Goal: Contribute content: Contribute content

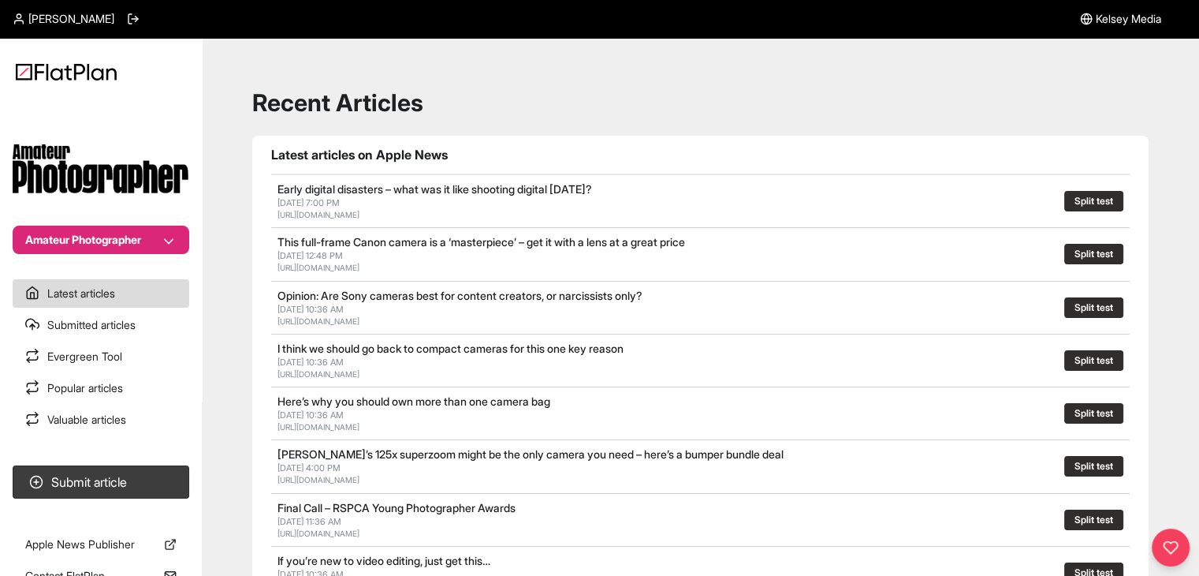
drag, startPoint x: 102, startPoint y: 244, endPoint x: 95, endPoint y: 248, distance: 8.5
click at [101, 244] on button "Amateur Photographer" at bounding box center [101, 239] width 177 height 28
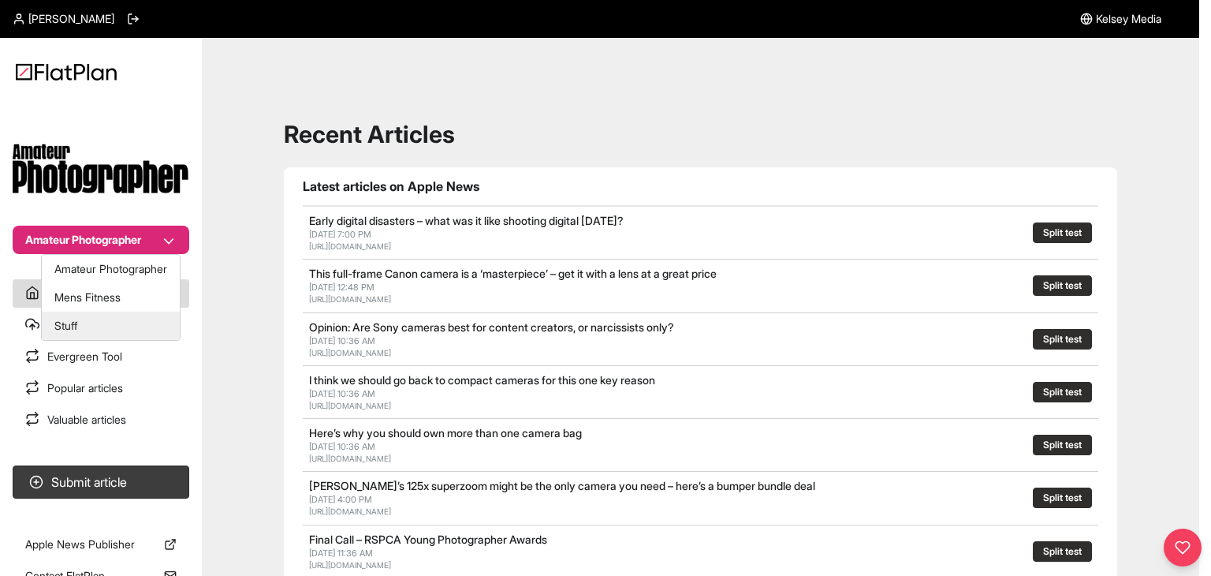
click at [114, 326] on button "Stuff" at bounding box center [111, 325] width 138 height 28
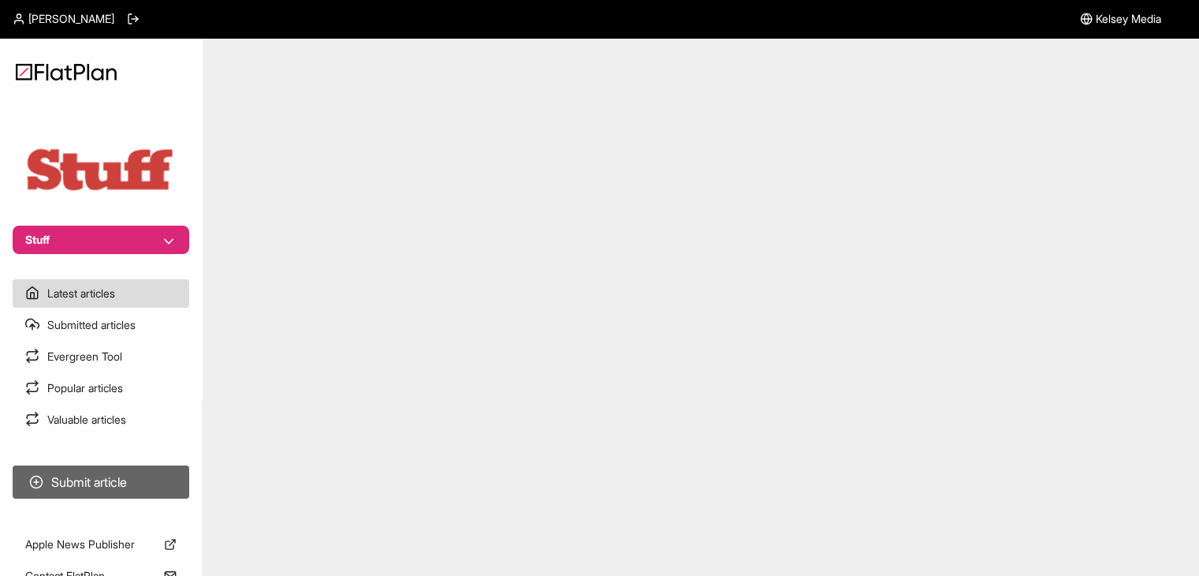
click at [131, 496] on button "Submit article" at bounding box center [101, 481] width 177 height 33
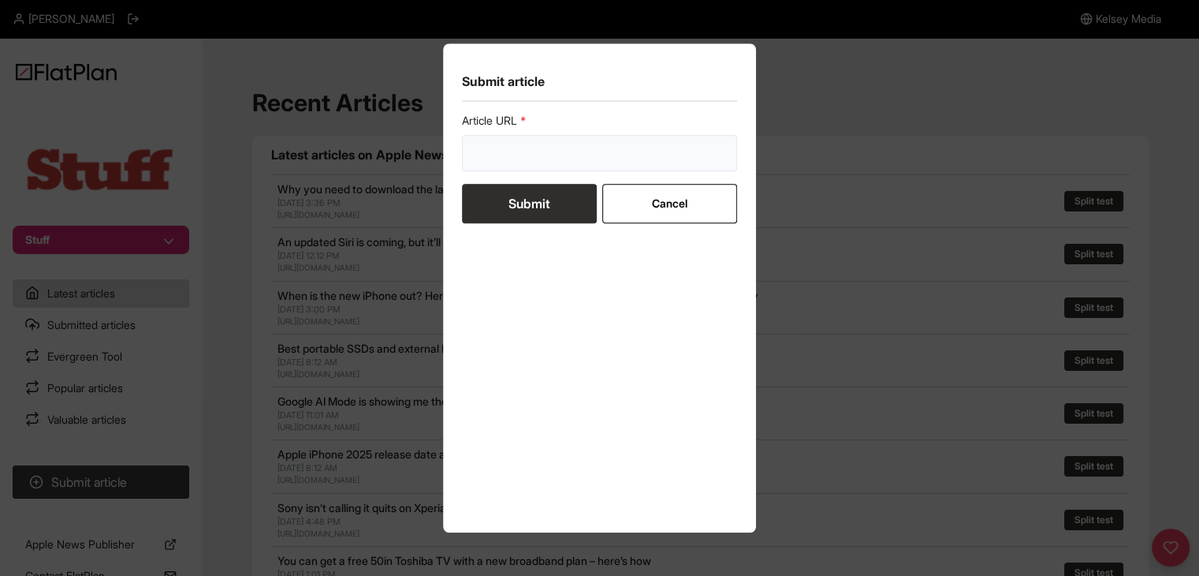
click at [488, 158] on input "url" at bounding box center [600, 153] width 276 height 36
paste input "https://www.stuff.tv/review/oneplus-buds-4-review/"
type input "https://www.stuff.tv/review/oneplus-buds-4-review/"
click at [508, 199] on button "Submit" at bounding box center [529, 203] width 135 height 39
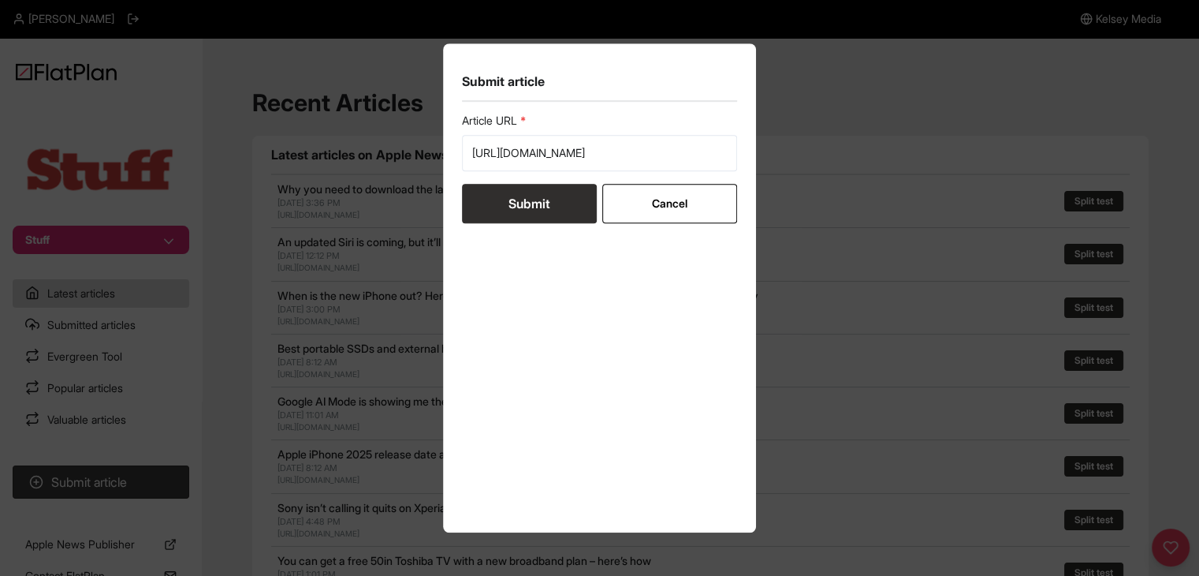
scroll to position [0, 0]
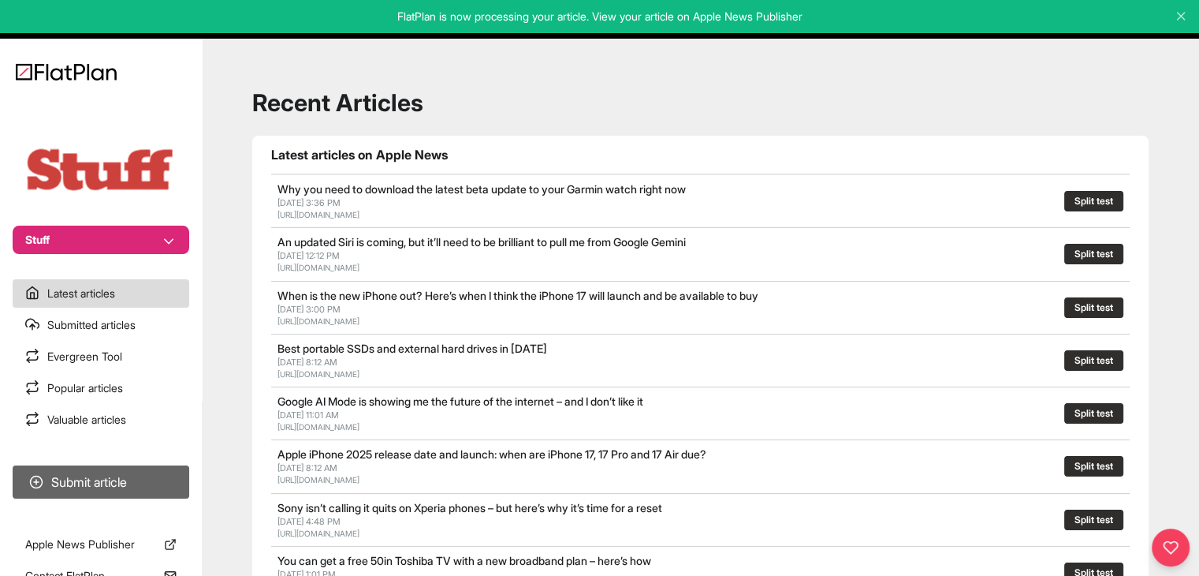
click at [142, 477] on button "Submit article" at bounding box center [101, 481] width 177 height 33
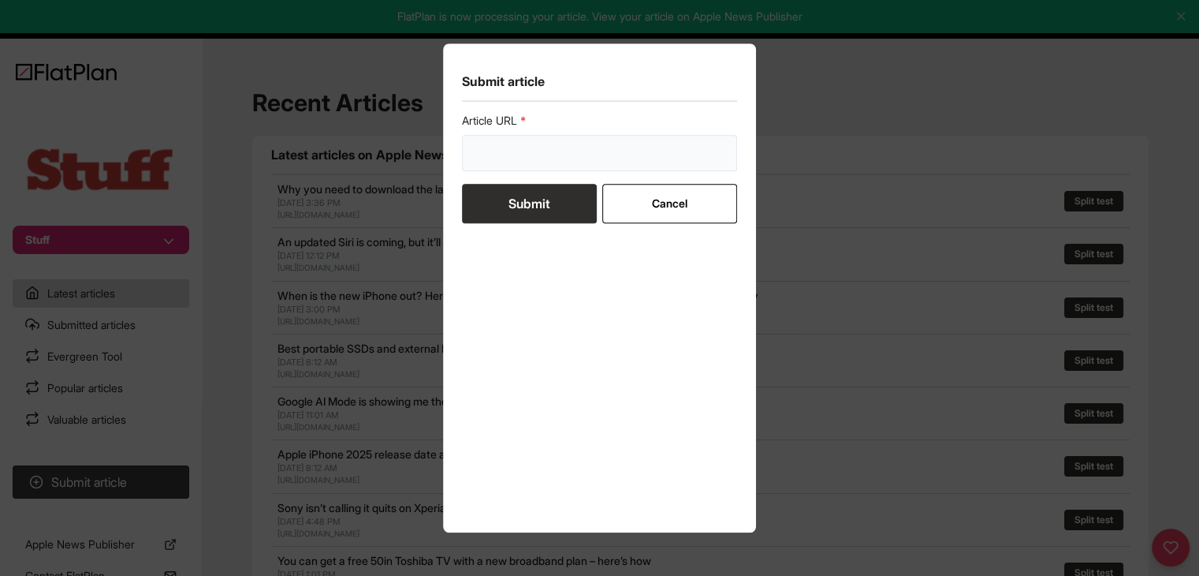
click at [480, 147] on input "url" at bounding box center [600, 153] width 276 height 36
paste input "https://www.stuff.tv/features/best-vpn/"
type input "https://www.stuff.tv/features/best-vpn/"
click at [487, 202] on button "Submit" at bounding box center [529, 203] width 135 height 39
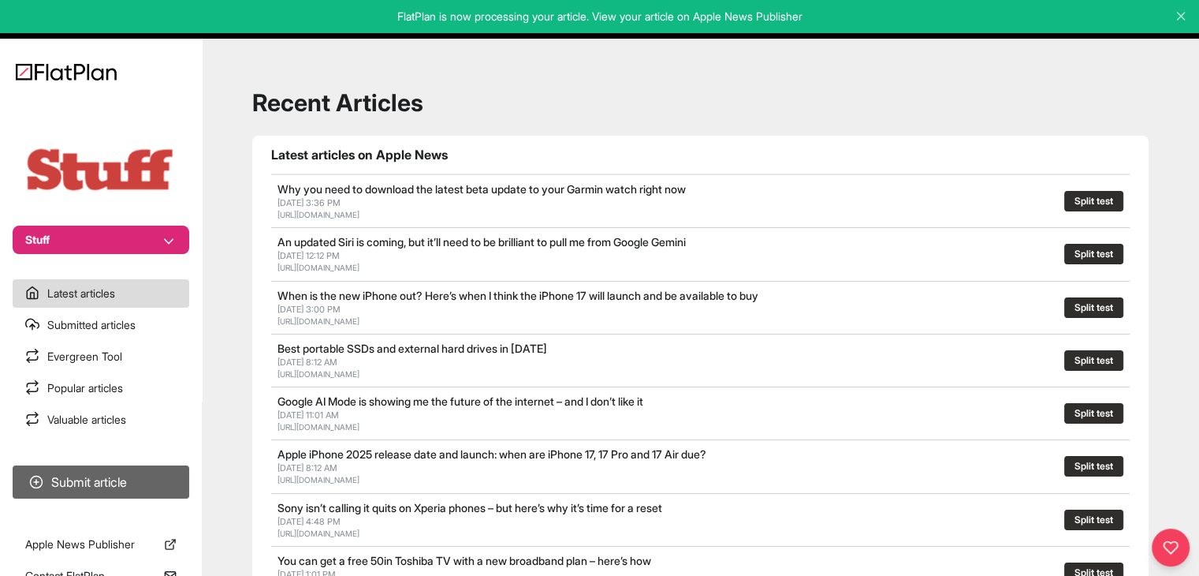
click at [160, 479] on button "Submit article" at bounding box center [101, 481] width 177 height 33
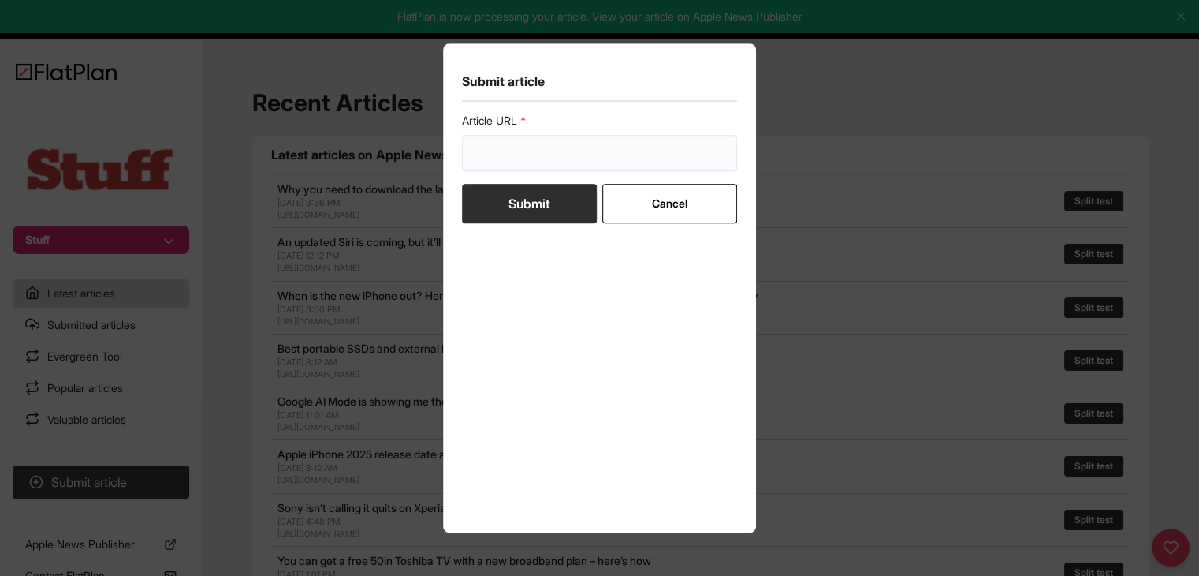
click at [548, 155] on input "url" at bounding box center [600, 153] width 276 height 36
paste input "https://www.stuff.tv/features/best-streaming-service-us/"
type input "https://www.stuff.tv/features/best-streaming-service-us/"
click at [541, 209] on button "Submit" at bounding box center [529, 203] width 135 height 39
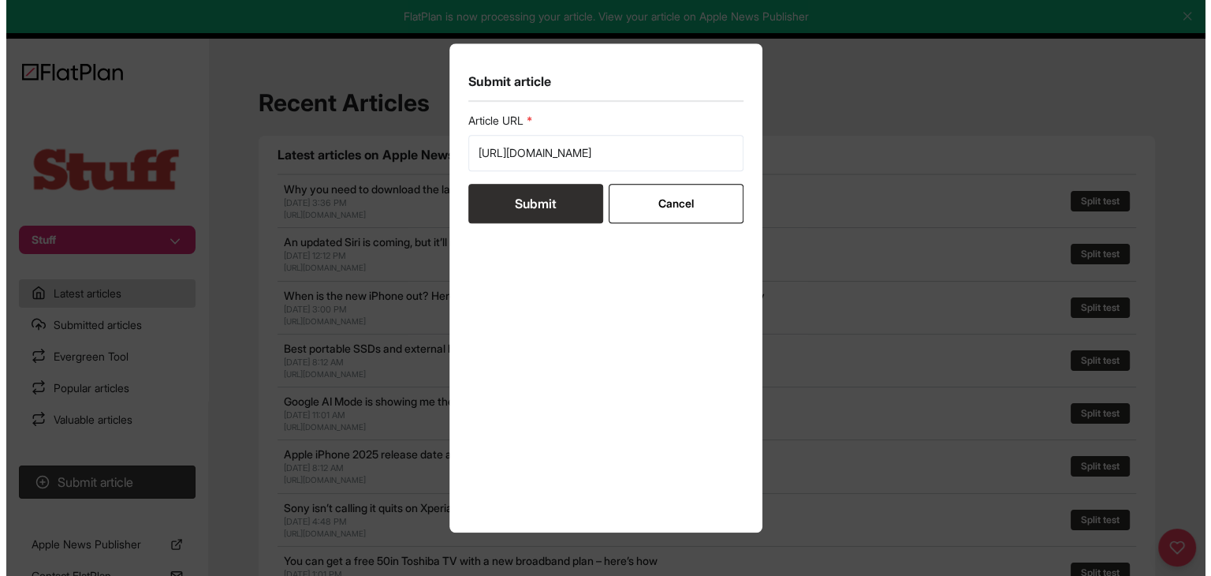
scroll to position [0, 0]
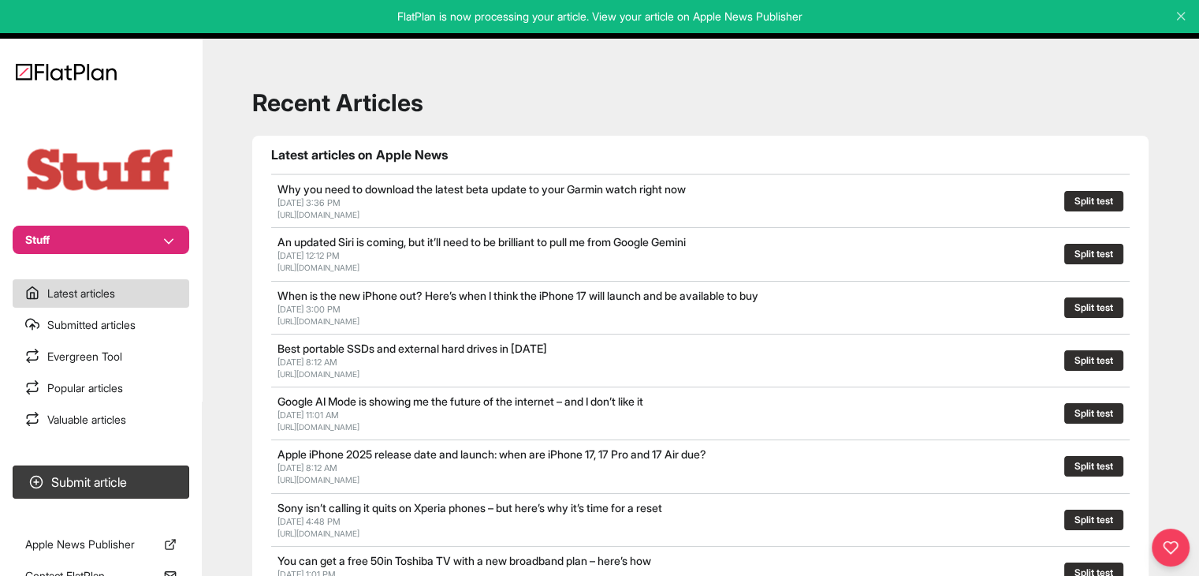
click at [73, 244] on button "Stuff" at bounding box center [101, 239] width 177 height 28
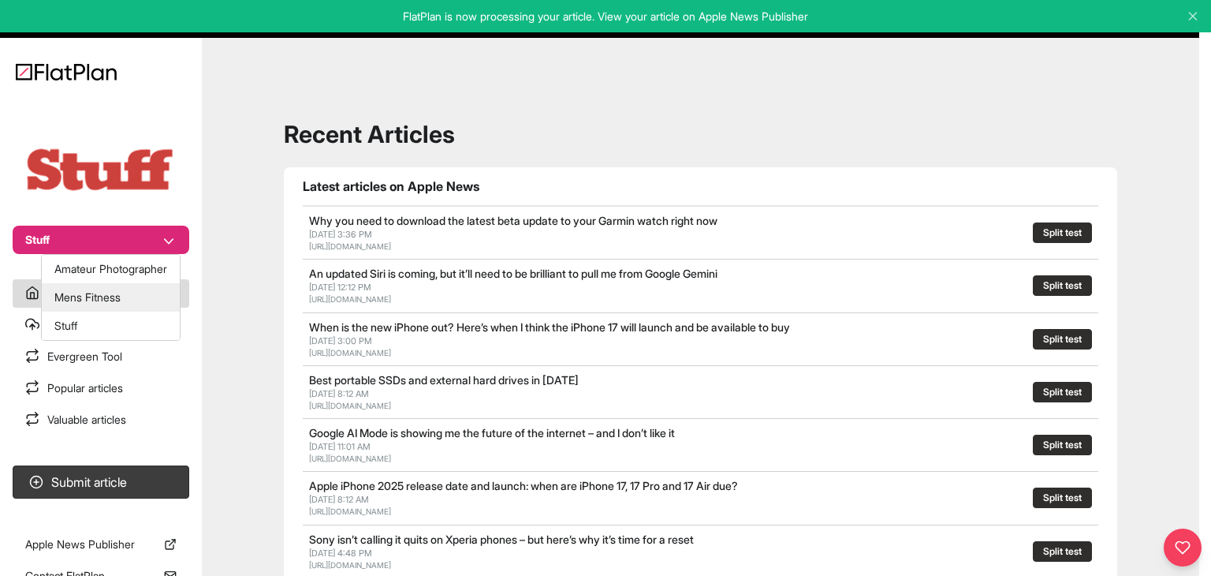
click at [60, 293] on button "Mens Fitness" at bounding box center [111, 297] width 138 height 28
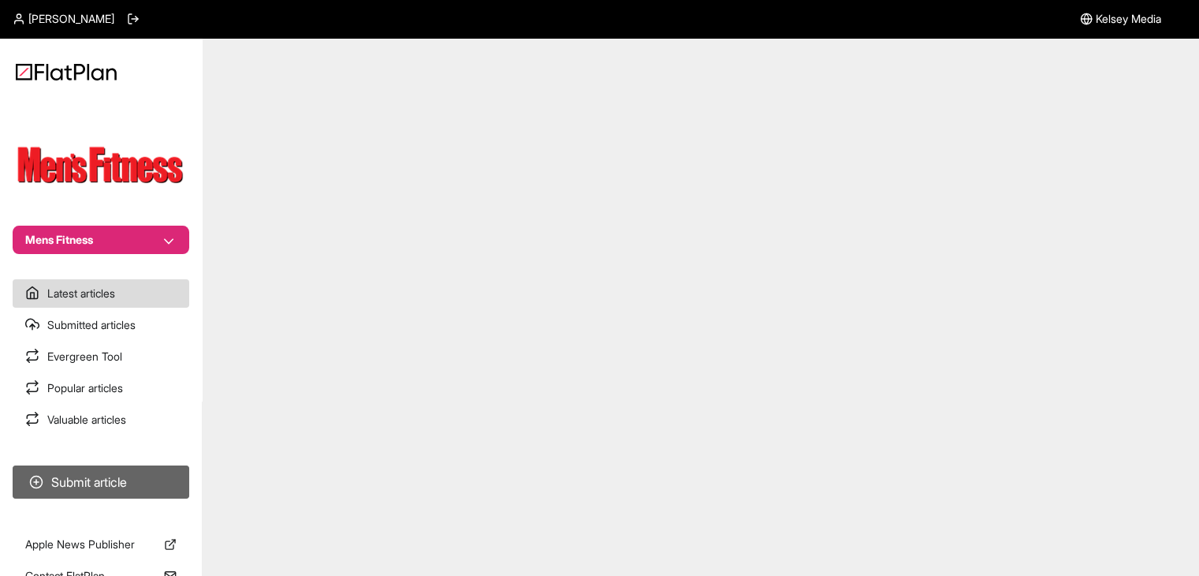
click at [110, 485] on button "Submit article" at bounding box center [101, 481] width 177 height 33
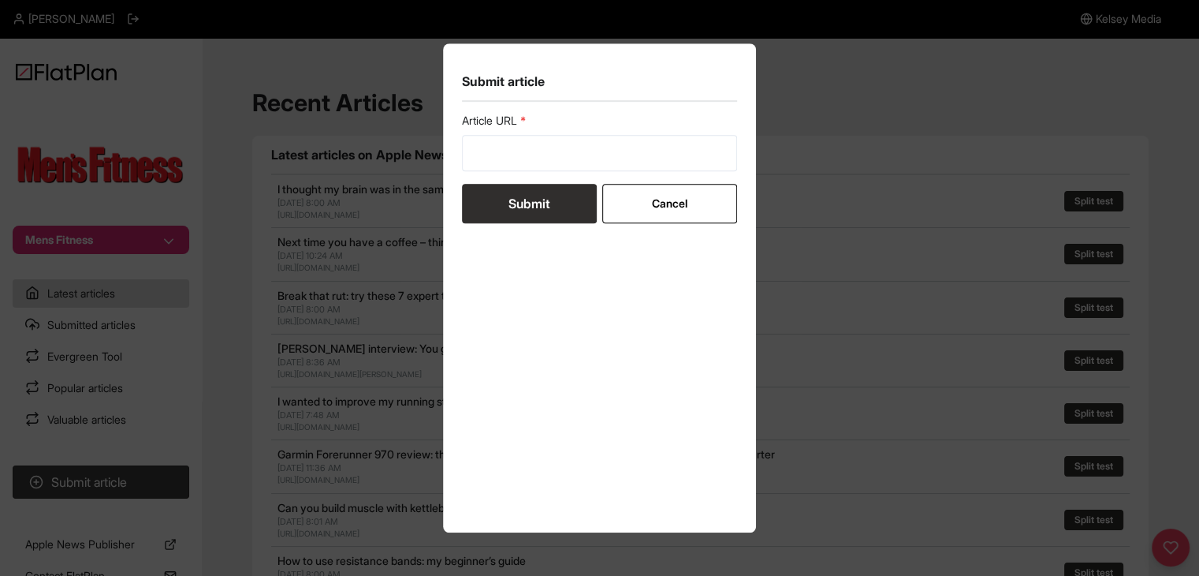
click at [589, 136] on div "Article URL" at bounding box center [600, 142] width 276 height 58
click at [587, 153] on input "url" at bounding box center [600, 153] width 276 height 36
paste input "[URL][DOMAIN_NAME]"
type input "[URL][DOMAIN_NAME]"
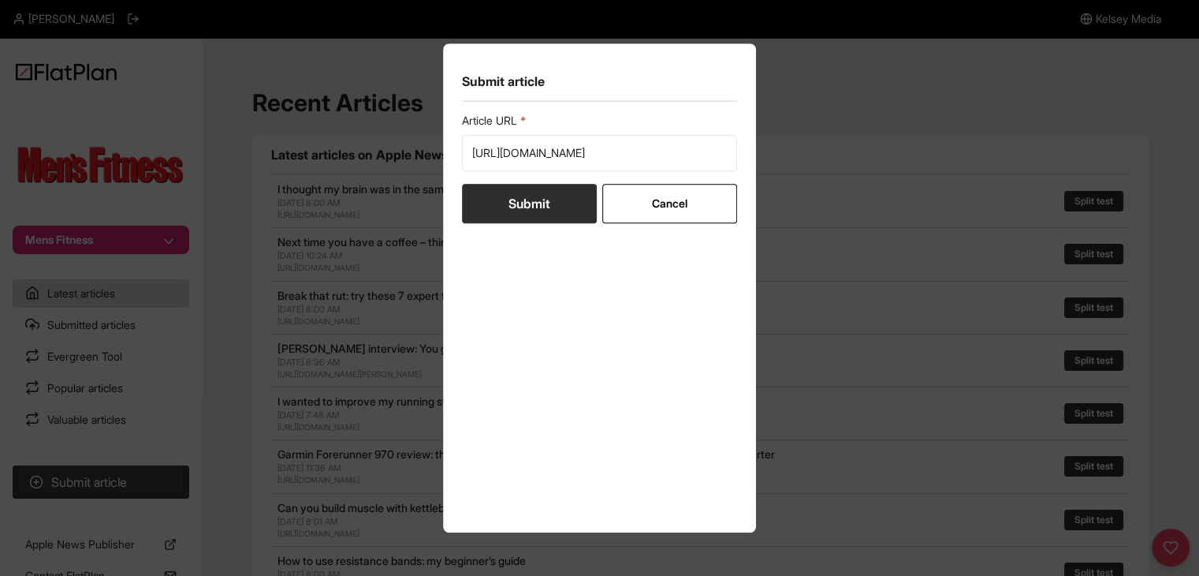
click at [576, 206] on button "Submit" at bounding box center [529, 203] width 135 height 39
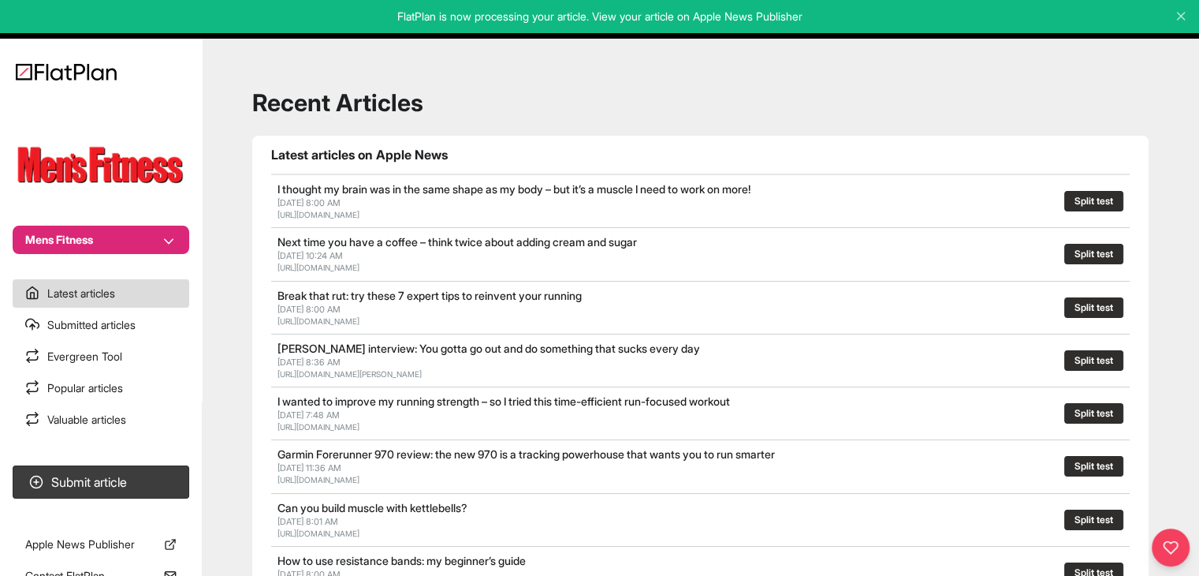
click at [125, 243] on button "Mens Fitness" at bounding box center [101, 239] width 177 height 28
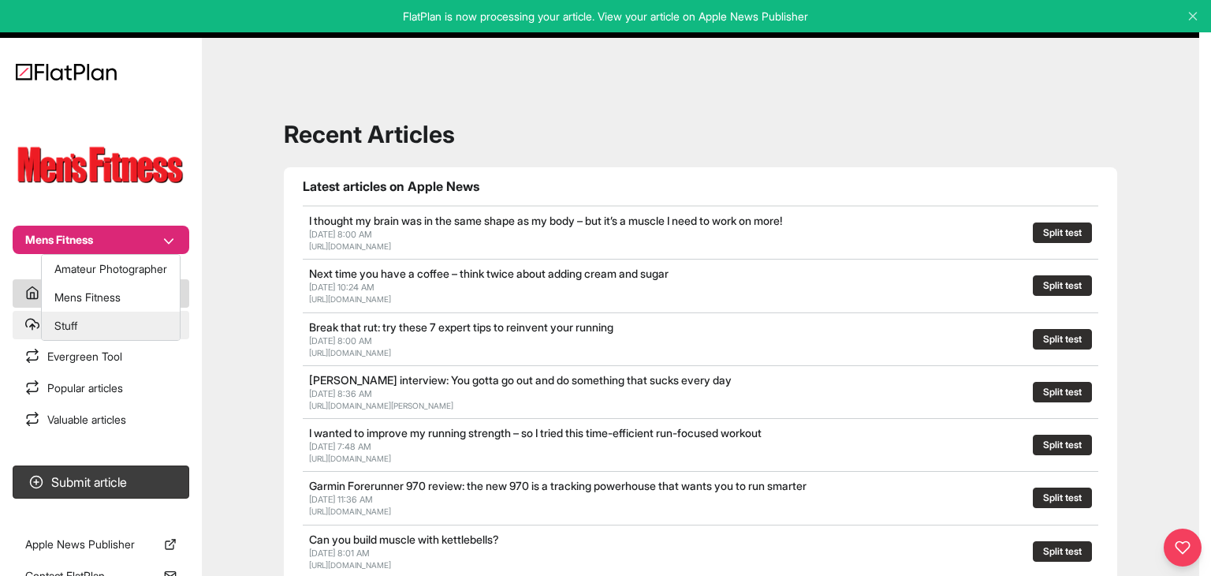
click at [132, 319] on button "Stuff" at bounding box center [111, 325] width 138 height 28
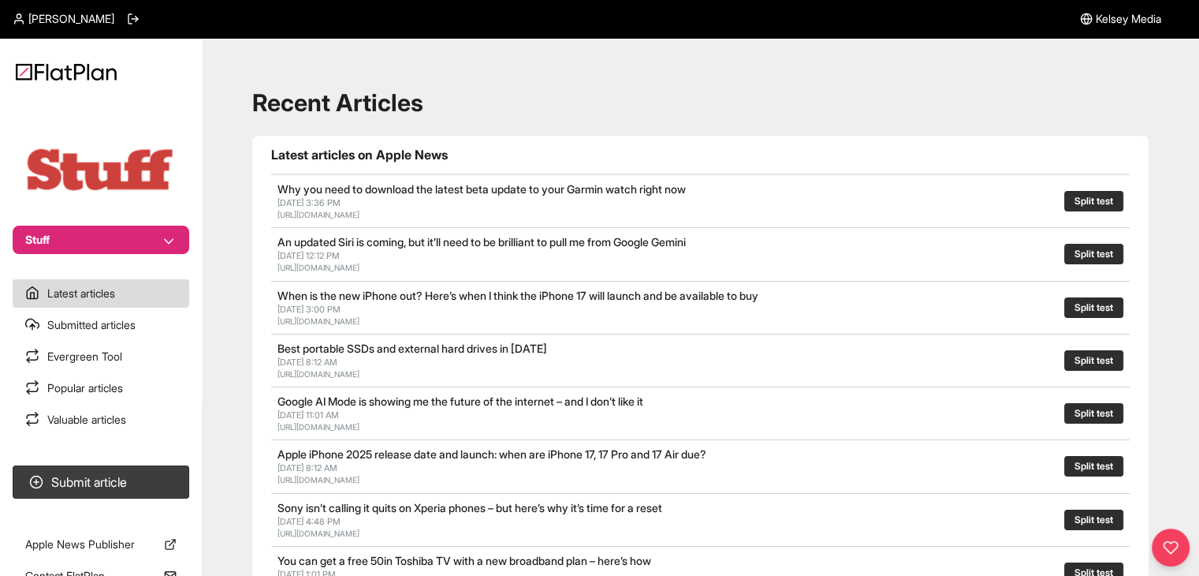
click at [132, 464] on section "Submit article" at bounding box center [101, 482] width 202 height 46
click at [136, 472] on button "Submit article" at bounding box center [101, 481] width 177 height 33
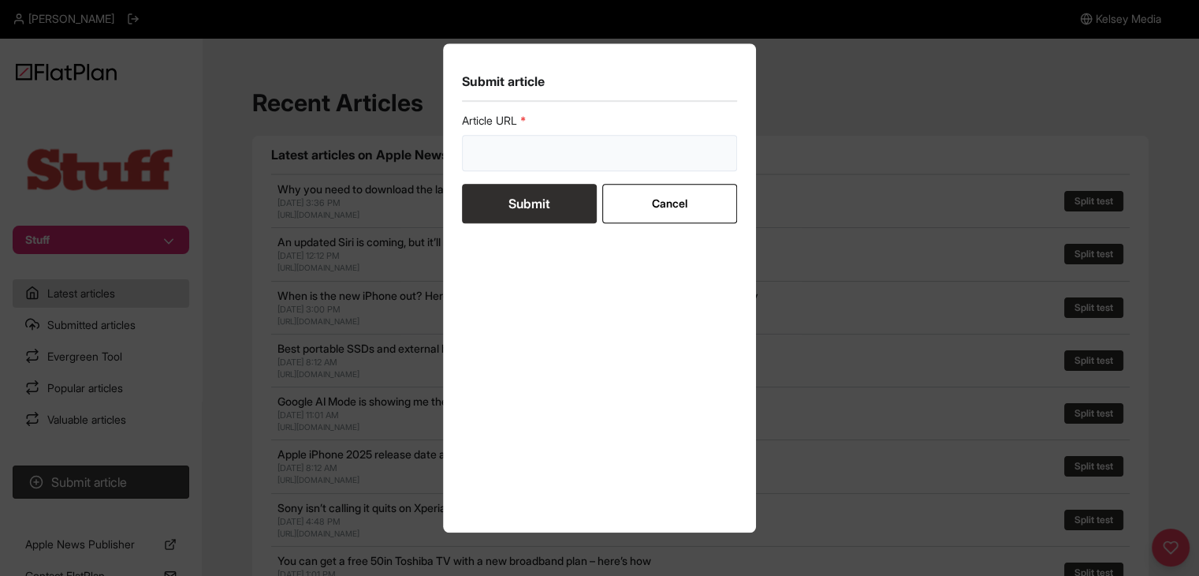
click at [498, 152] on input "url" at bounding box center [600, 153] width 276 height 36
paste input "https://www.stuff.tv/review/tesla-model-y-review/"
type input "https://www.stuff.tv/review/tesla-model-y-review/"
click at [503, 206] on button "Submit" at bounding box center [529, 203] width 135 height 39
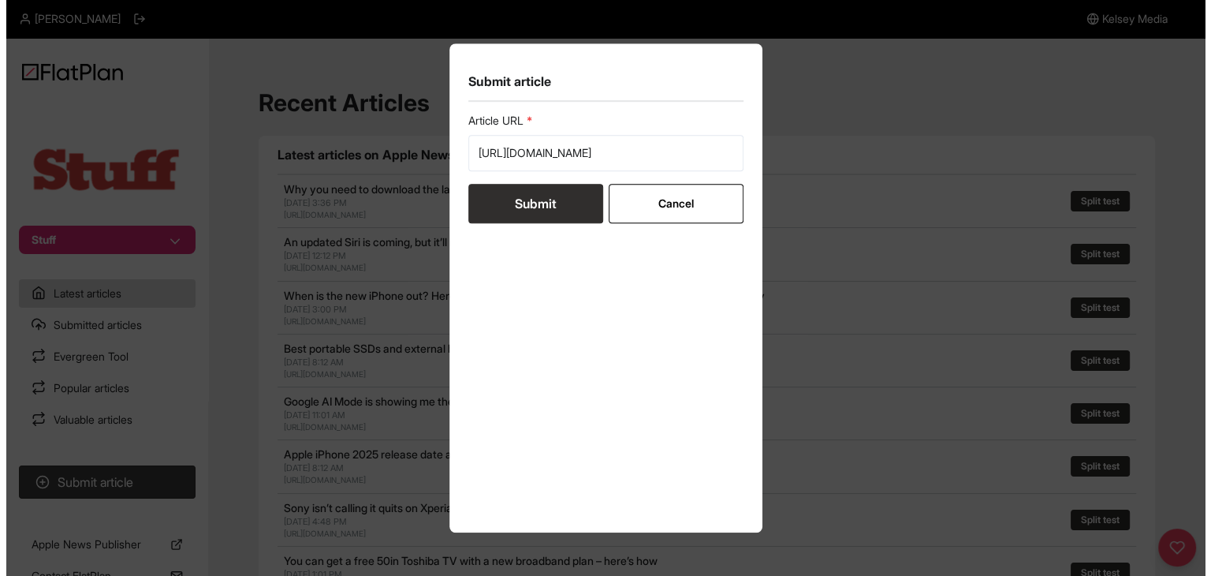
scroll to position [0, 0]
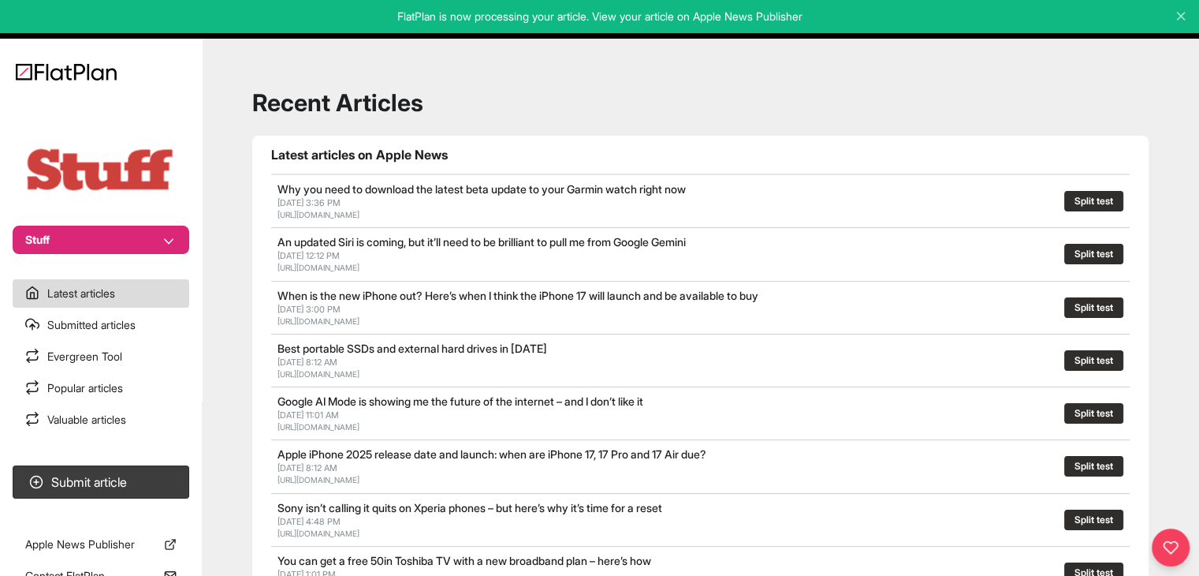
click at [76, 245] on button "Stuff" at bounding box center [101, 239] width 177 height 28
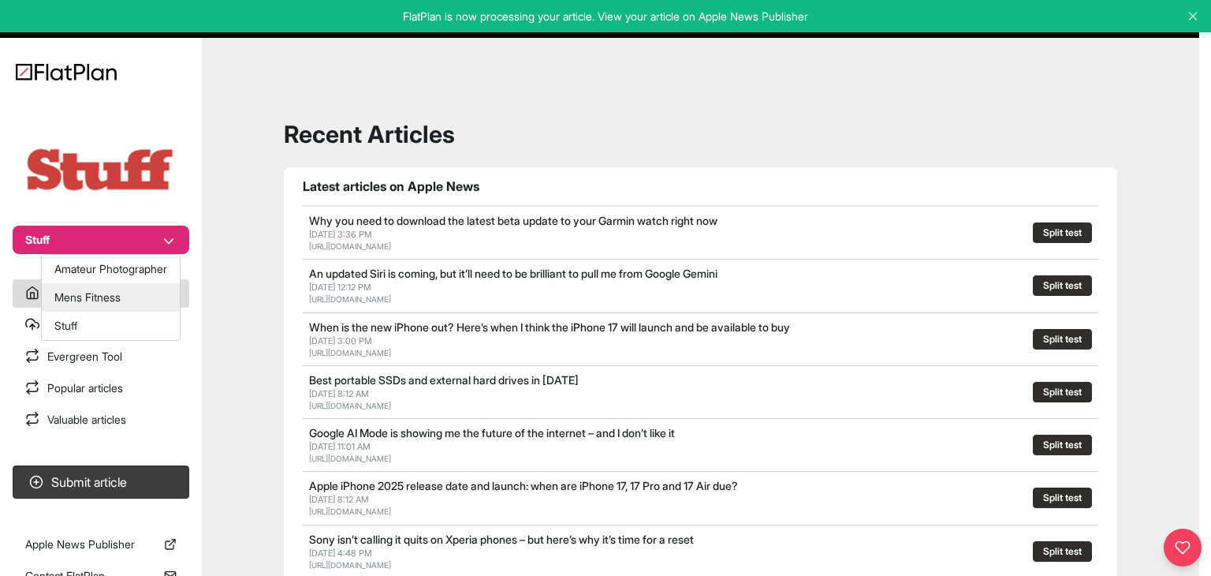
click at [98, 298] on button "Mens Fitness" at bounding box center [111, 297] width 138 height 28
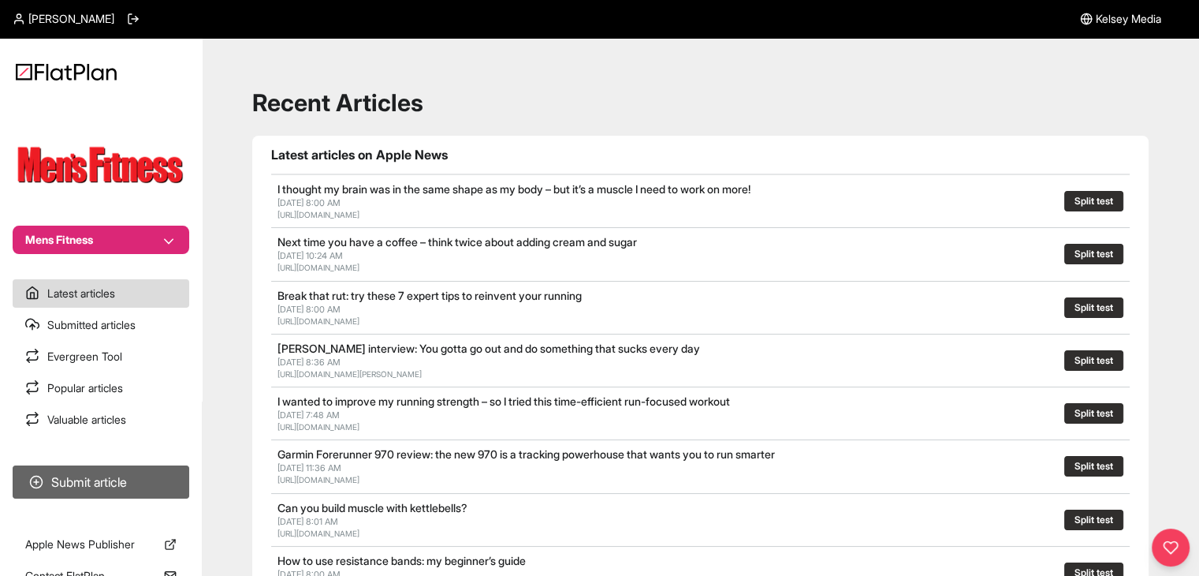
click at [129, 473] on button "Submit article" at bounding box center [101, 481] width 177 height 33
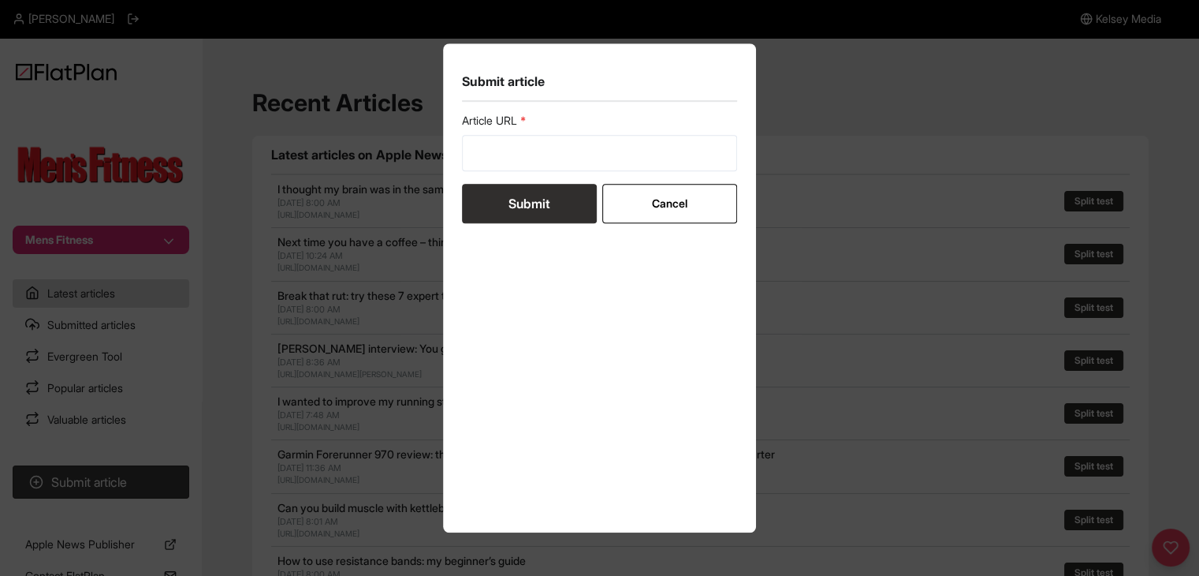
click at [654, 171] on form "Article URL Submit Cancel" at bounding box center [600, 168] width 276 height 110
click at [564, 163] on input "url" at bounding box center [600, 153] width 276 height 36
paste input "[URL][DOMAIN_NAME]"
type input "[URL][DOMAIN_NAME]"
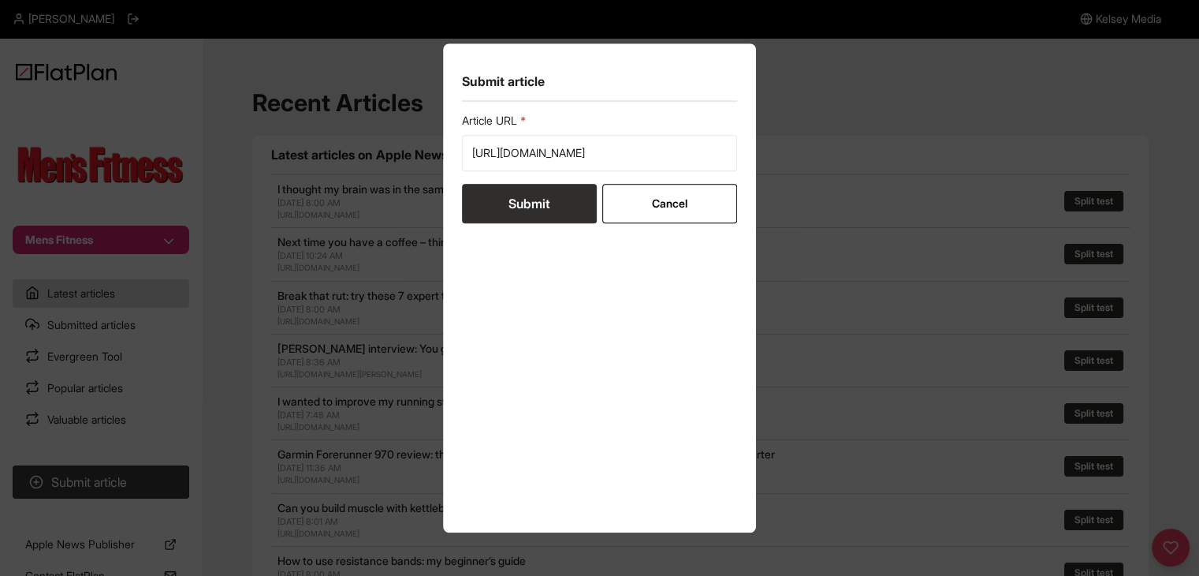
click at [550, 196] on button "Submit" at bounding box center [529, 203] width 135 height 39
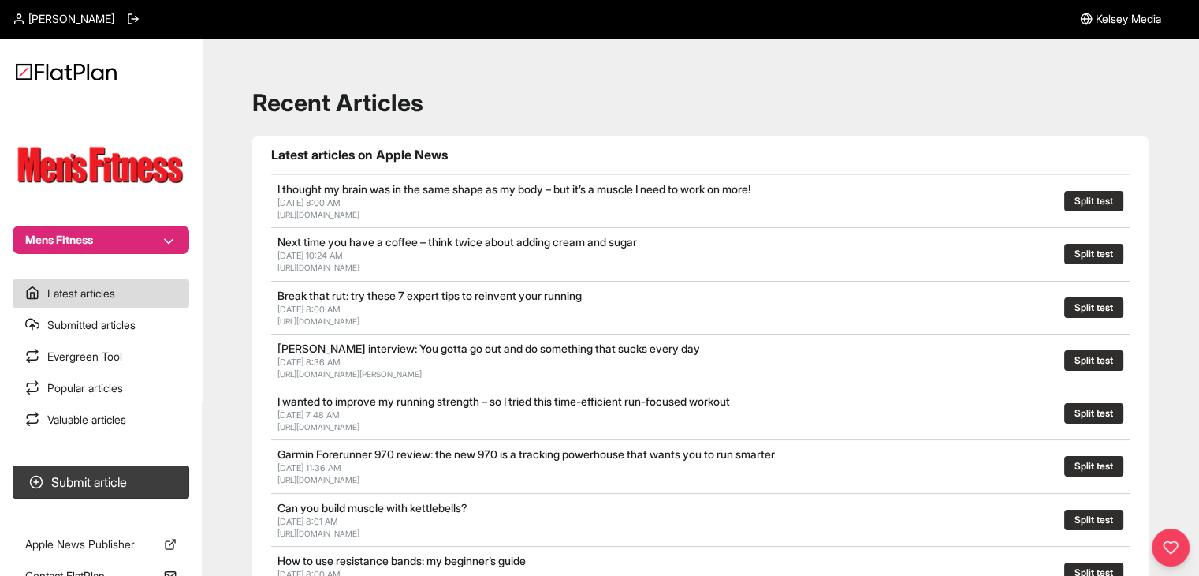
click at [110, 222] on section "Mens Fitness" at bounding box center [101, 176] width 202 height 155
click at [110, 228] on button "Mens Fitness" at bounding box center [101, 239] width 177 height 28
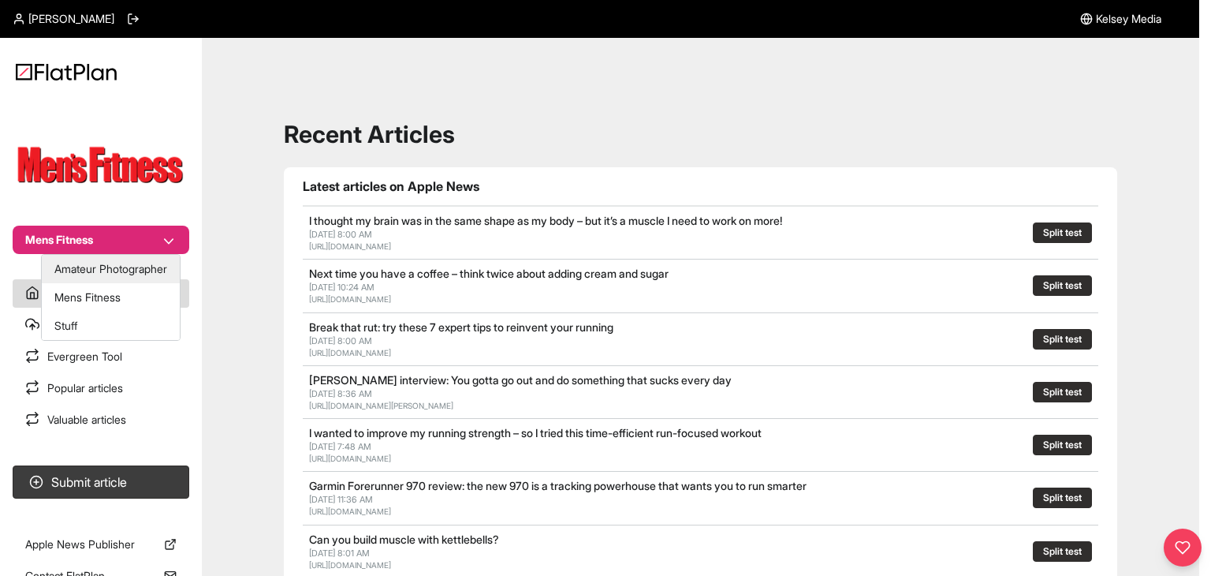
click at [109, 273] on button "Amateur Photographer" at bounding box center [111, 269] width 138 height 28
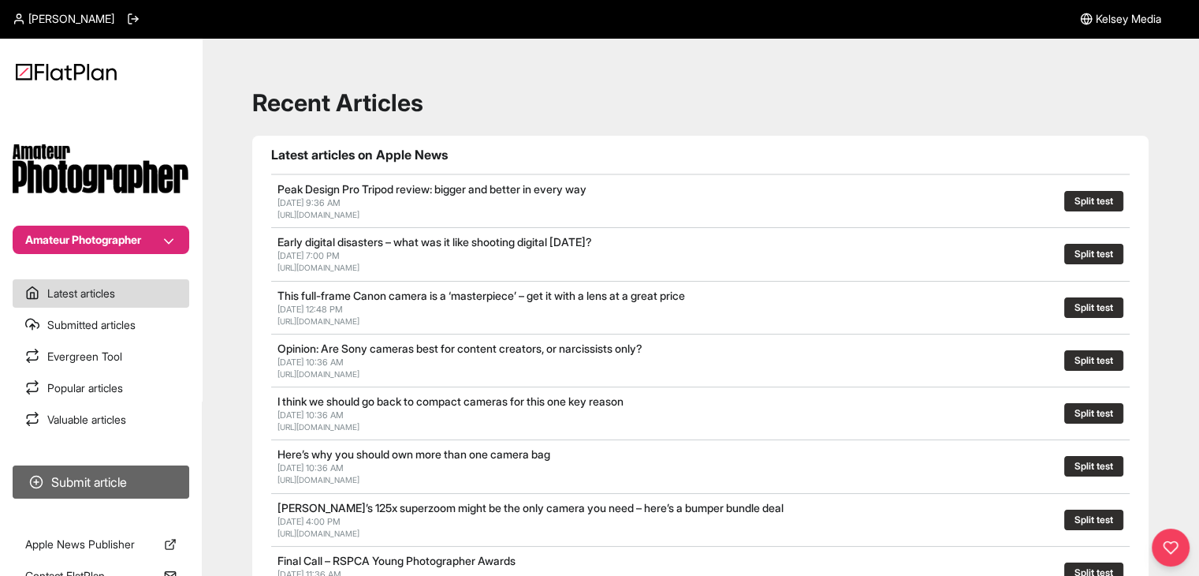
click at [148, 475] on button "Submit article" at bounding box center [101, 481] width 177 height 33
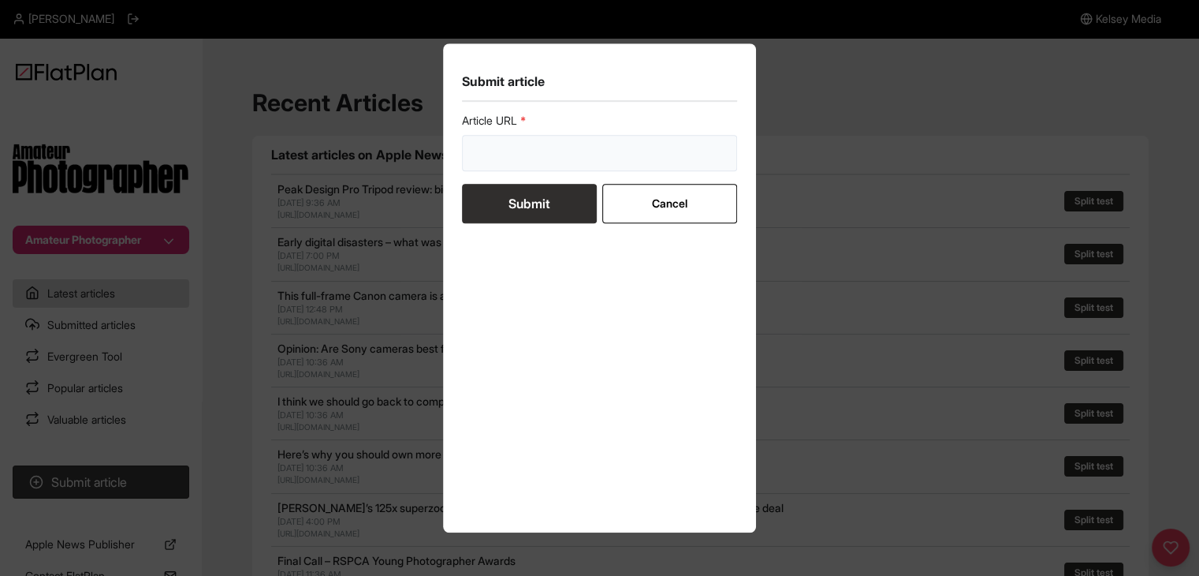
click at [512, 148] on input "url" at bounding box center [600, 153] width 276 height 36
paste input "https://amateurphotographer.com/software/best-photo-editing-software/"
type input "https://amateurphotographer.com/software/best-photo-editing-software/"
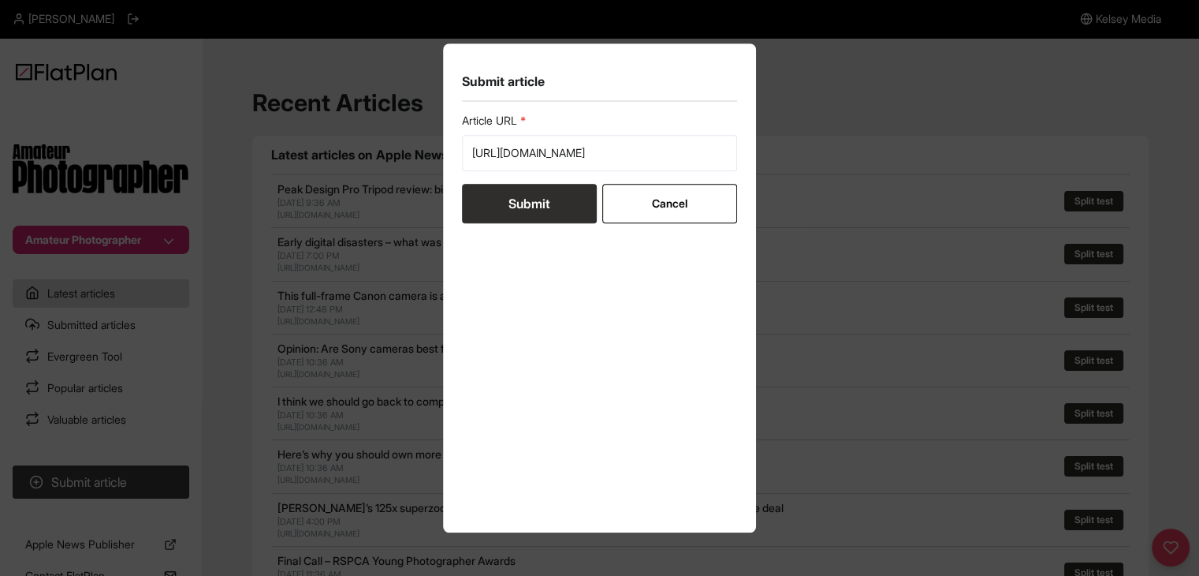
click at [525, 211] on button "Submit" at bounding box center [529, 203] width 135 height 39
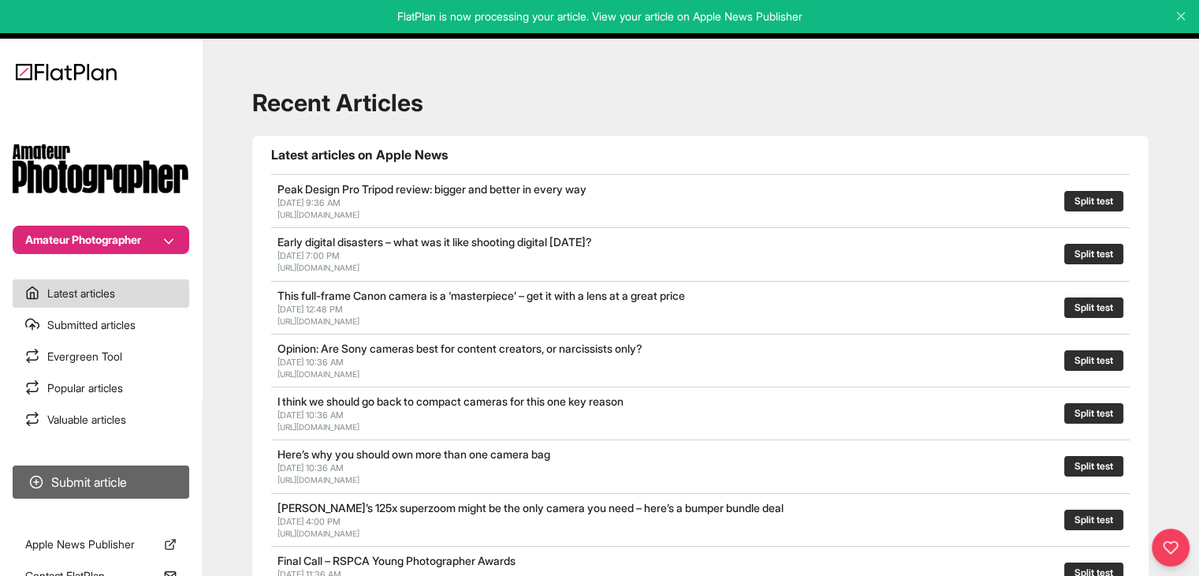
click at [142, 467] on button "Submit article" at bounding box center [101, 481] width 177 height 33
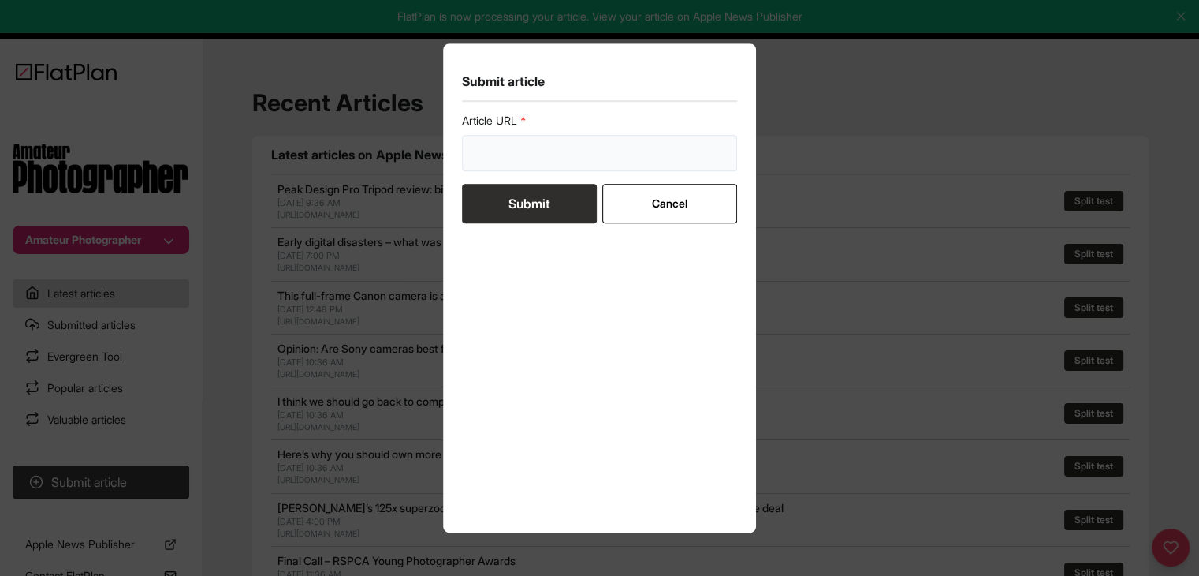
click at [549, 165] on input "url" at bounding box center [600, 153] width 276 height 36
paste input "https://amateurphotographer.com/buying-advice/best-vlogging-camera/"
type input "https://amateurphotographer.com/buying-advice/best-vlogging-camera/"
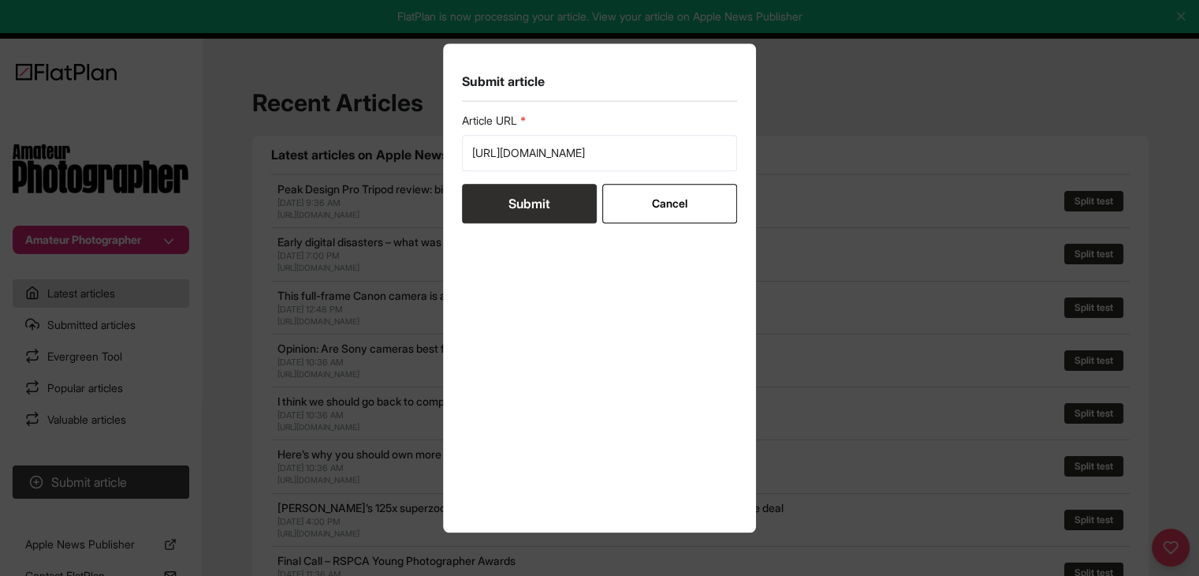
click at [542, 205] on button "Submit" at bounding box center [529, 203] width 135 height 39
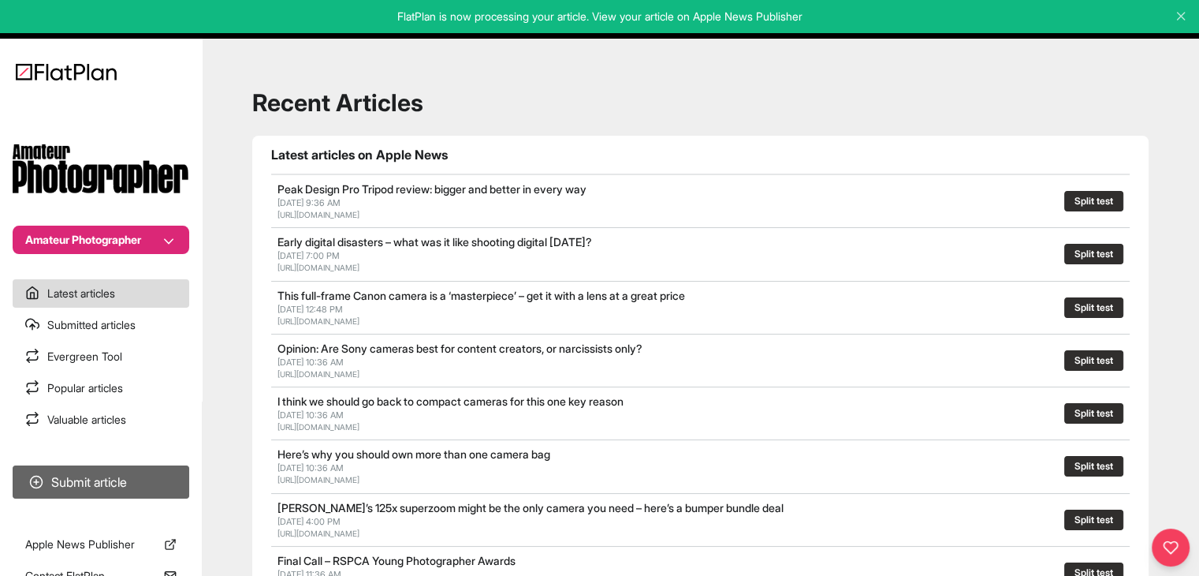
click at [111, 494] on button "Submit article" at bounding box center [101, 481] width 177 height 33
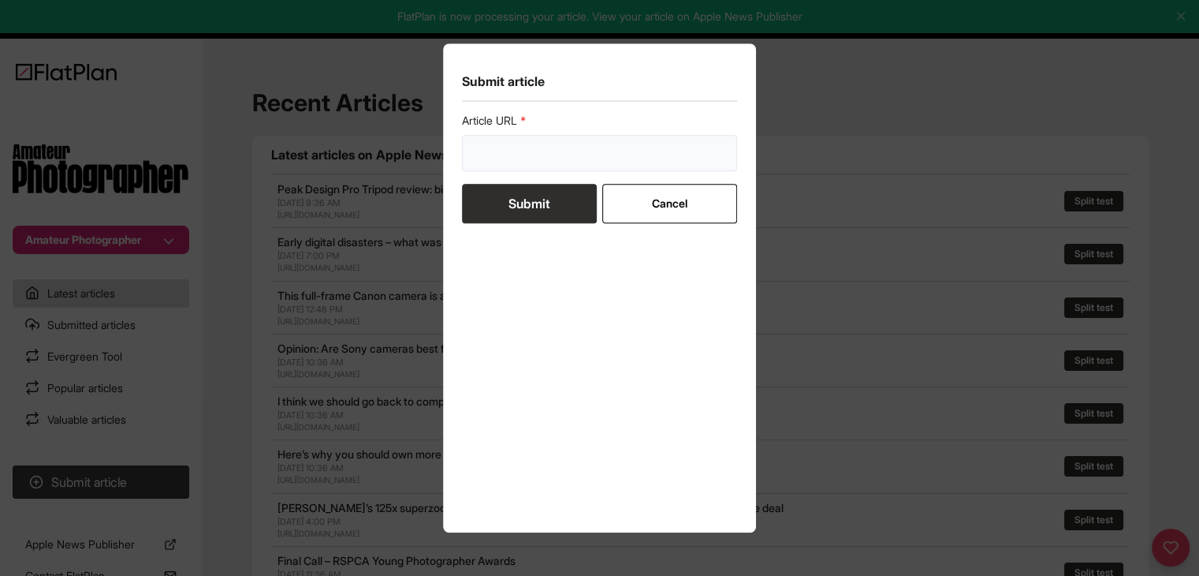
click at [493, 155] on input "url" at bounding box center [600, 153] width 276 height 36
paste input "https://amateurphotographer.com/buying-advice/best-full-frame-mirrorless-camera…"
type input "https://amateurphotographer.com/buying-advice/best-full-frame-mirrorless-camera…"
click at [491, 190] on button "Submit" at bounding box center [529, 203] width 135 height 39
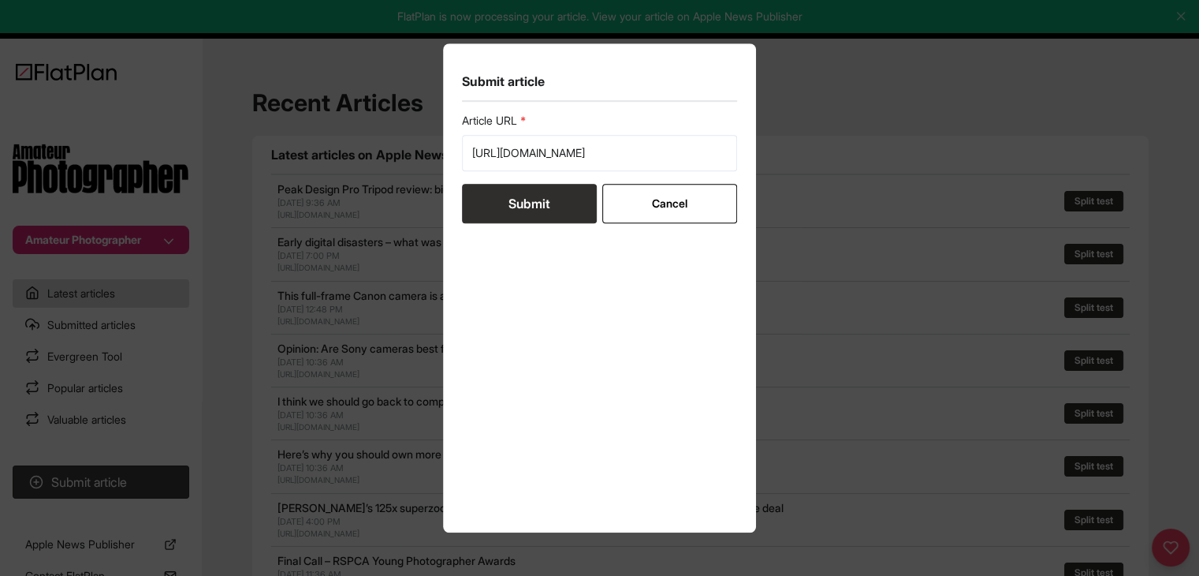
scroll to position [0, 0]
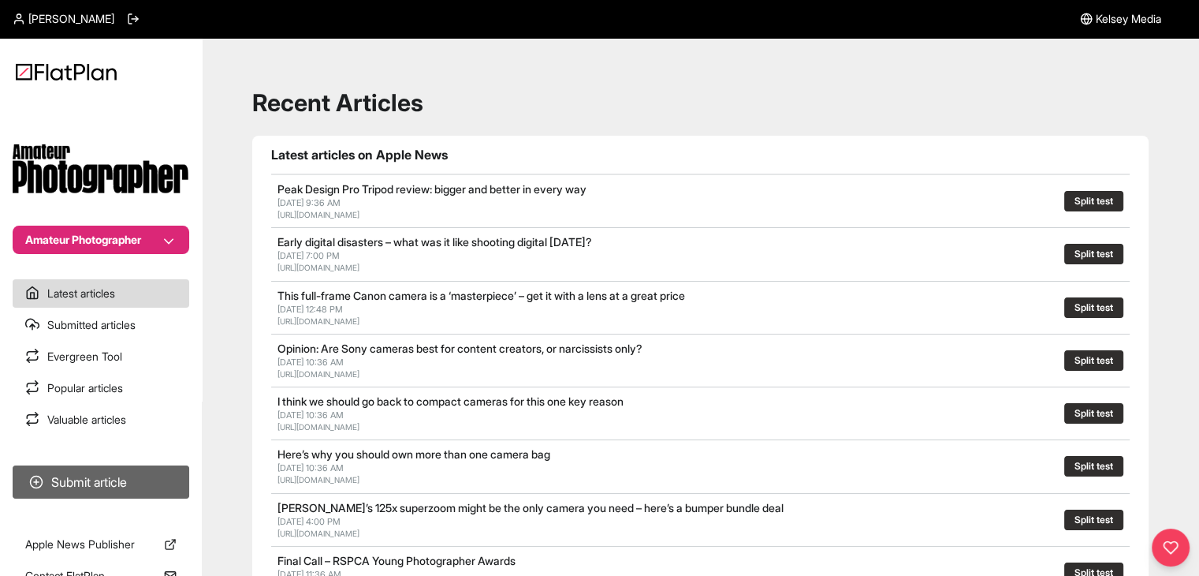
click at [129, 475] on button "Submit article" at bounding box center [101, 481] width 177 height 33
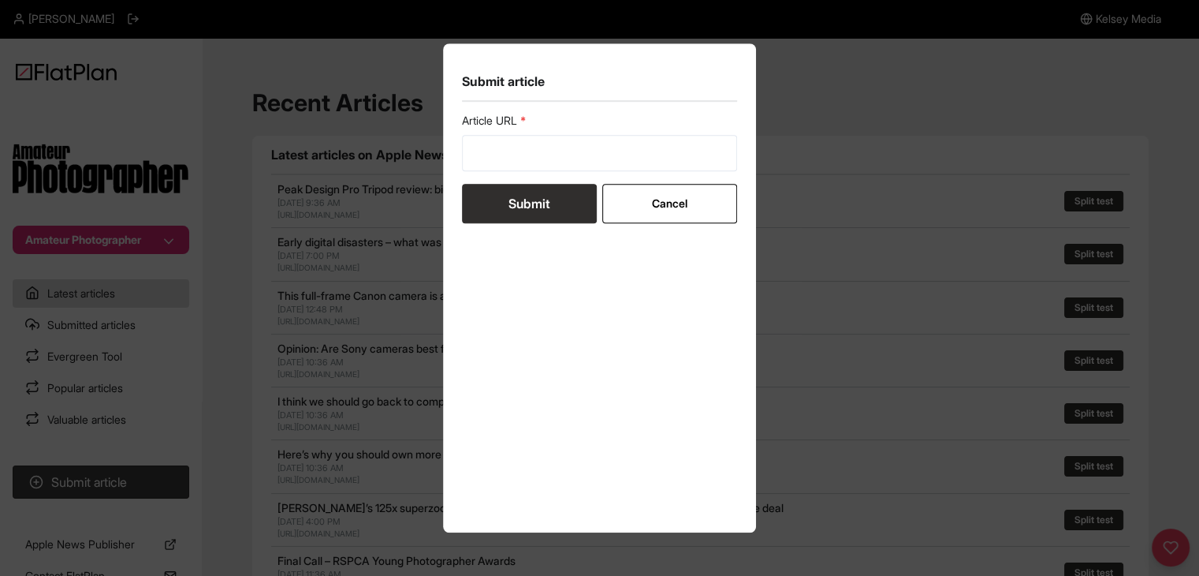
click at [509, 177] on form "Article URL Submit Cancel" at bounding box center [600, 168] width 276 height 110
click at [511, 146] on input "url" at bounding box center [600, 153] width 276 height 36
paste input "[URL][DOMAIN_NAME]"
type input "[URL][DOMAIN_NAME]"
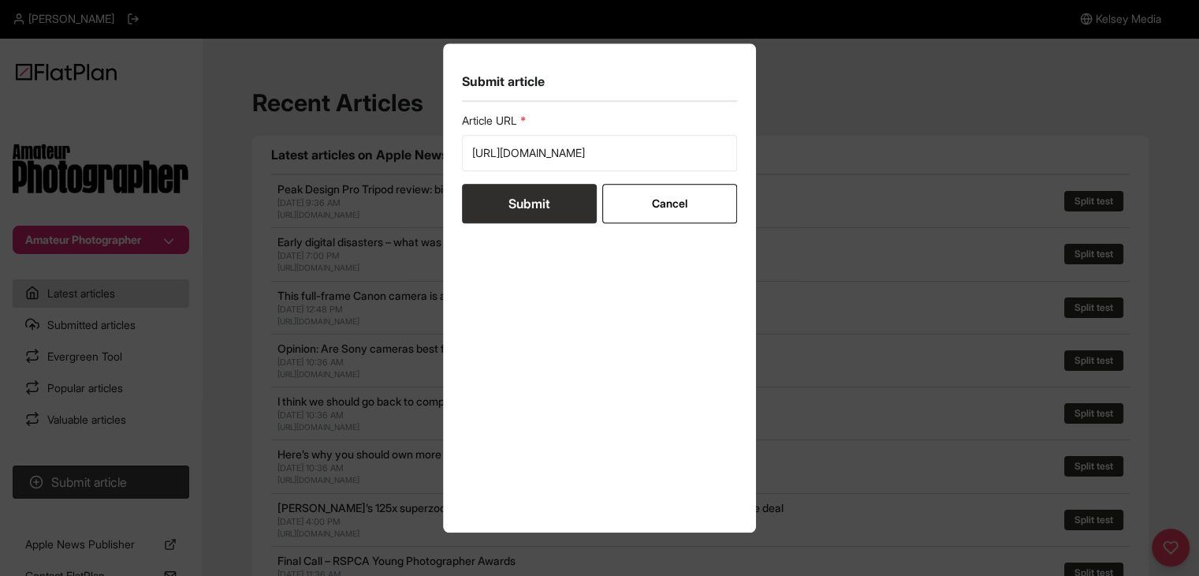
click at [548, 206] on button "Submit" at bounding box center [529, 203] width 135 height 39
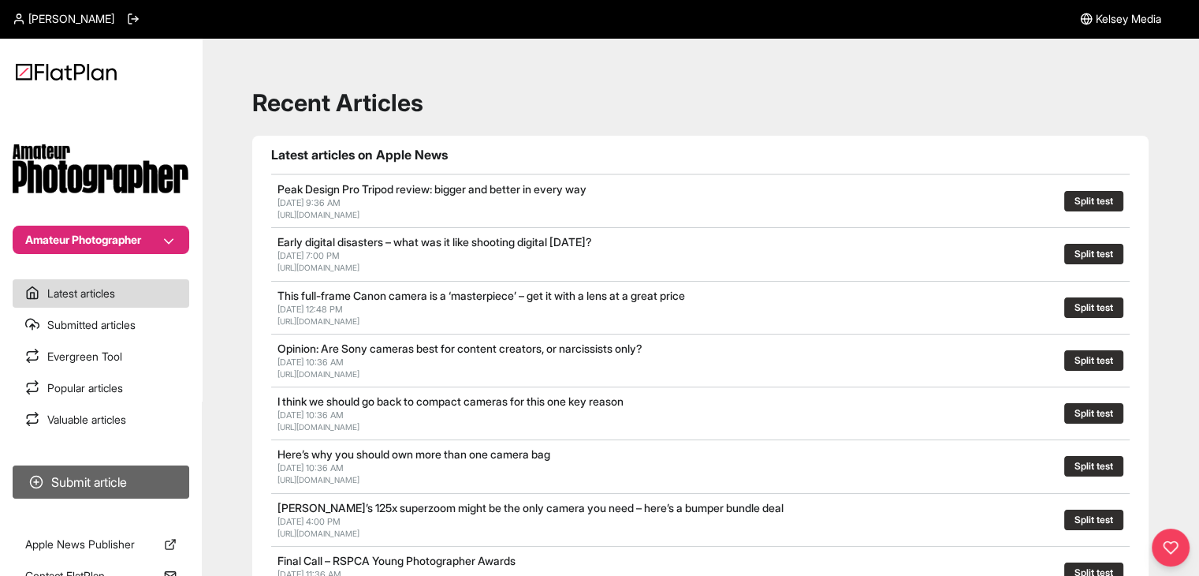
click at [154, 480] on button "Submit article" at bounding box center [101, 481] width 177 height 33
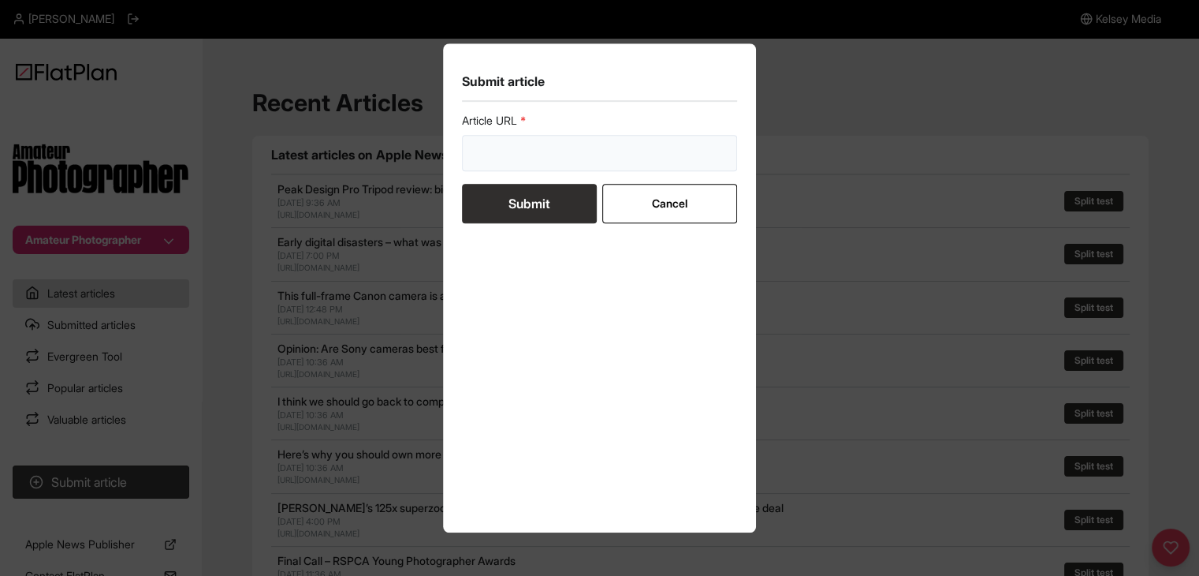
click at [490, 162] on input "url" at bounding box center [600, 153] width 276 height 36
paste input "[URL][DOMAIN_NAME]"
type input "[URL][DOMAIN_NAME]"
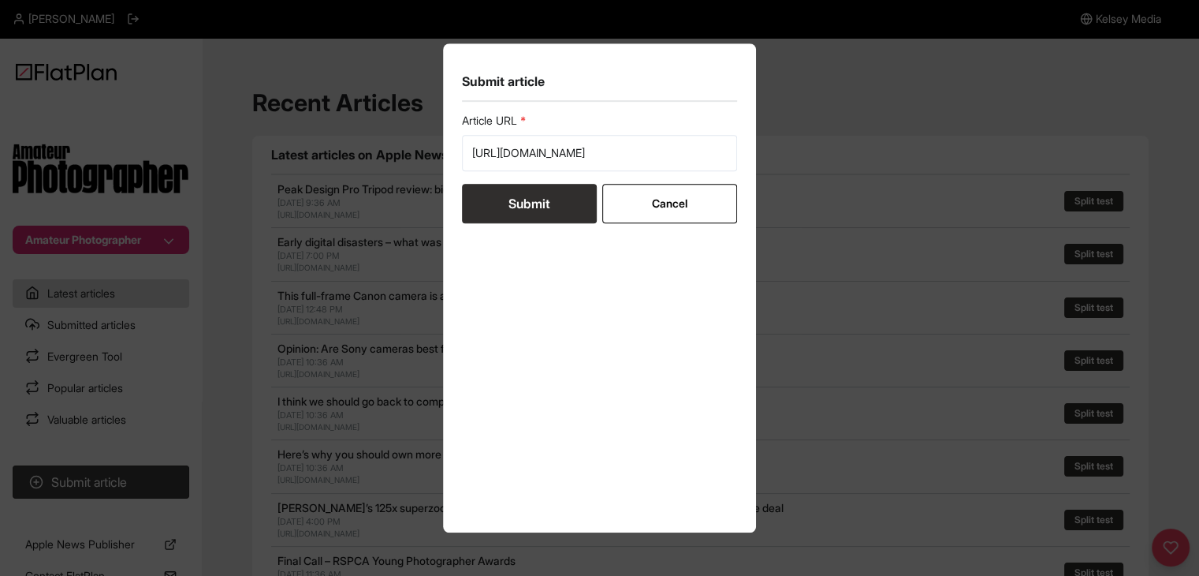
click at [503, 196] on button "Submit" at bounding box center [529, 203] width 135 height 39
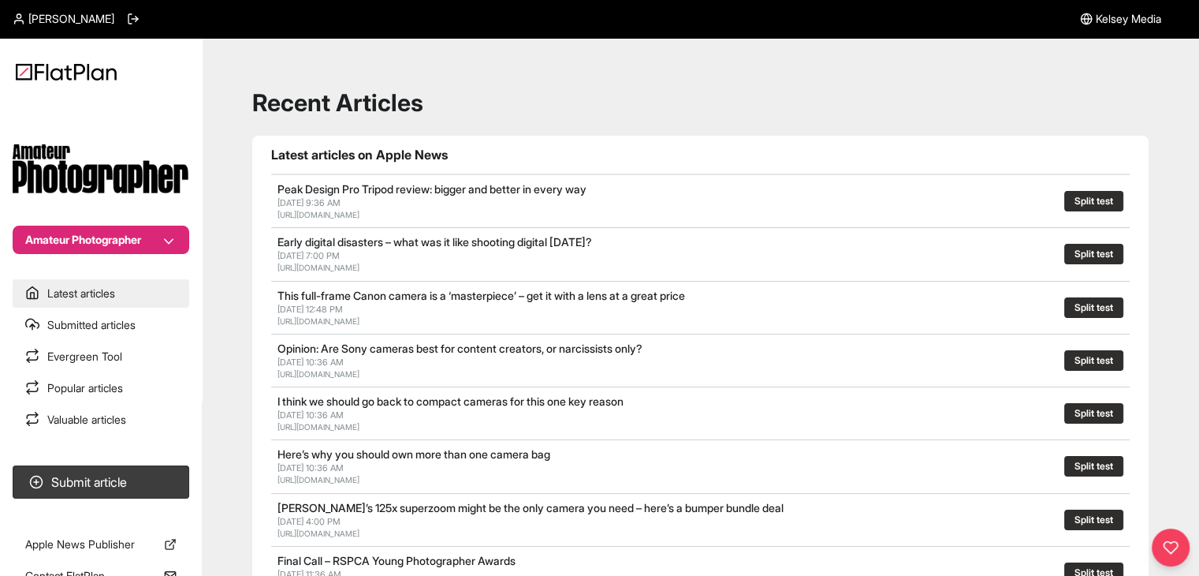
click at [101, 293] on link "Latest articles" at bounding box center [101, 293] width 177 height 28
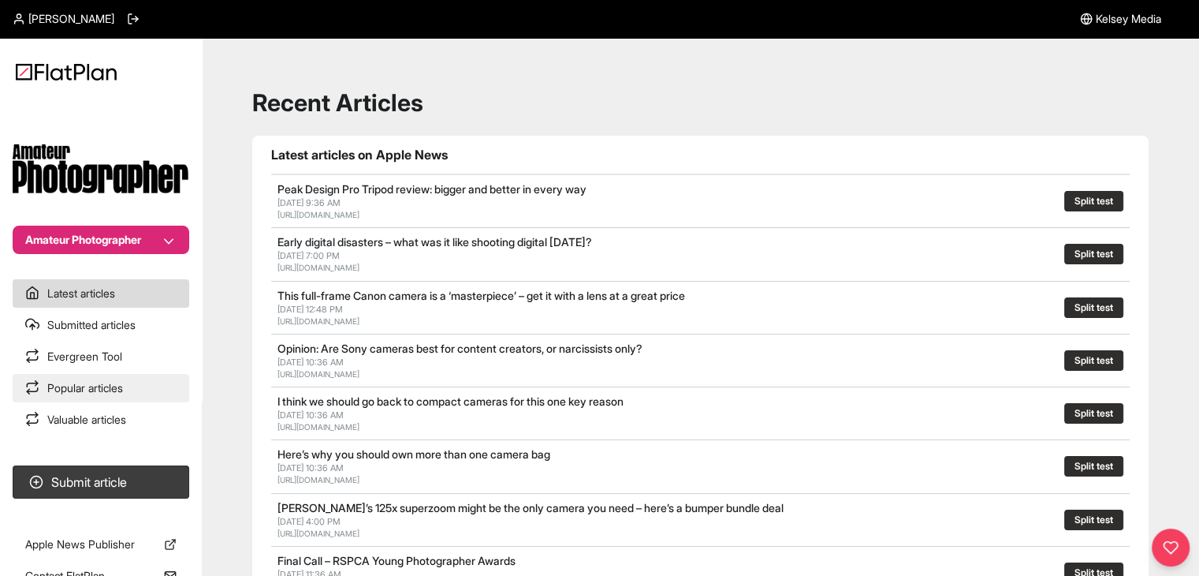
click at [143, 382] on link "Popular articles" at bounding box center [101, 388] width 177 height 28
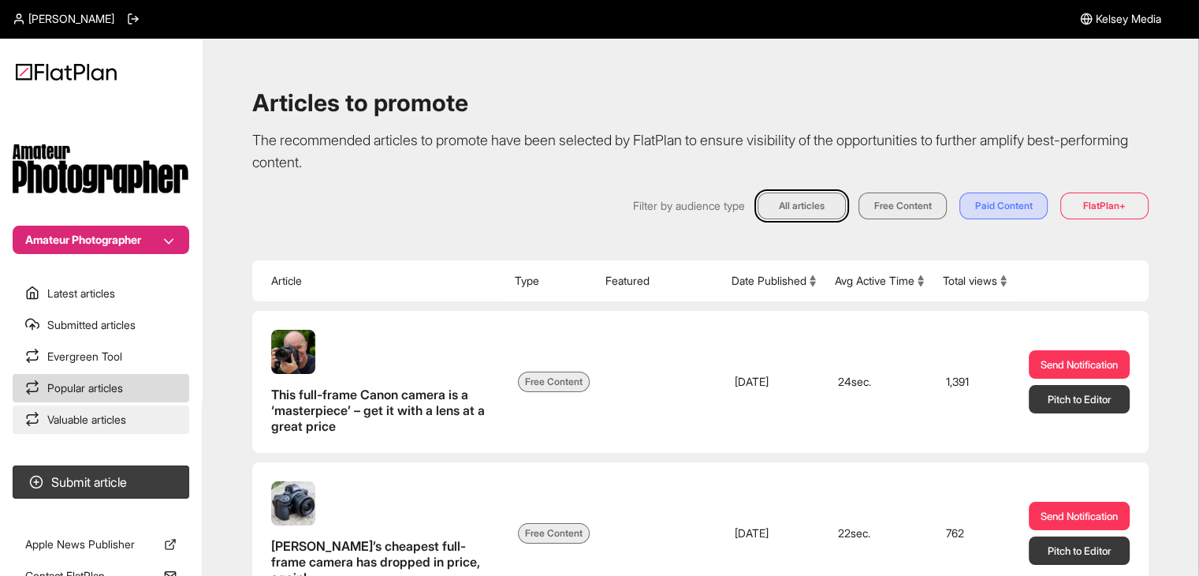
click at [133, 420] on link "Valuable articles" at bounding box center [101, 419] width 177 height 28
